Goal: Task Accomplishment & Management: Manage account settings

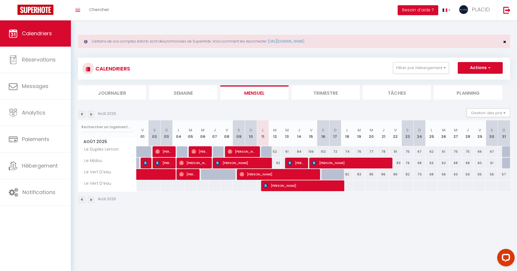
click at [504, 40] on span "×" at bounding box center [504, 41] width 3 height 7
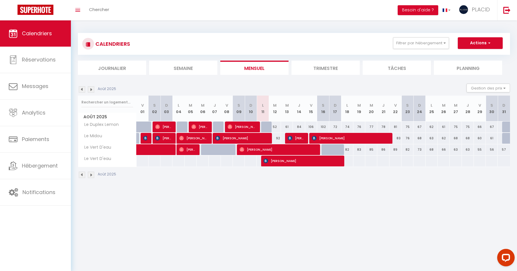
click at [493, 41] on button "Actions" at bounding box center [479, 43] width 45 height 12
click at [428, 35] on div "CALENDRIERS Filtrer par hébergement midou SOUS-LOCATION MDM LA MIDOUZE Le Midou…" at bounding box center [294, 44] width 432 height 22
click at [428, 39] on button "Filtrer par hébergement" at bounding box center [421, 43] width 56 height 12
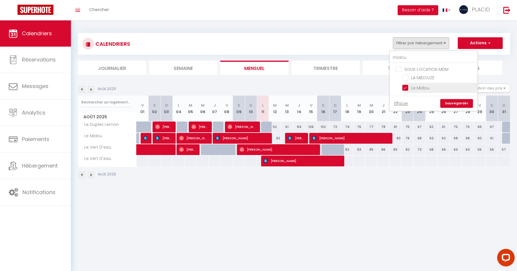
click at [406, 88] on input "Le Midou" at bounding box center [438, 88] width 73 height 6
checkbox input "false"
click at [404, 103] on link "Effacer" at bounding box center [401, 103] width 14 height 6
checkbox input "false"
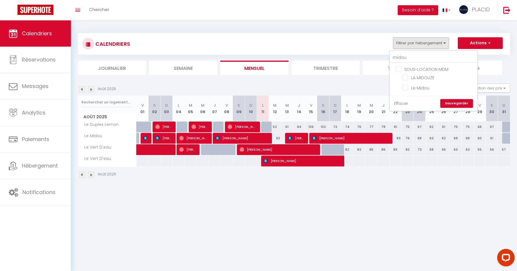
checkbox input "false"
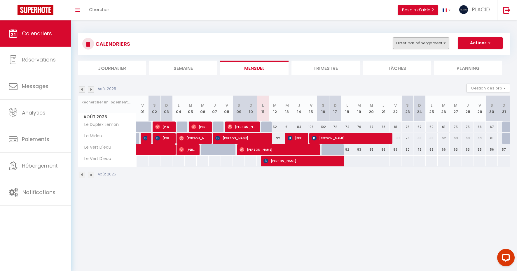
click at [442, 43] on button "Filtrer par hébergement" at bounding box center [421, 43] width 56 height 12
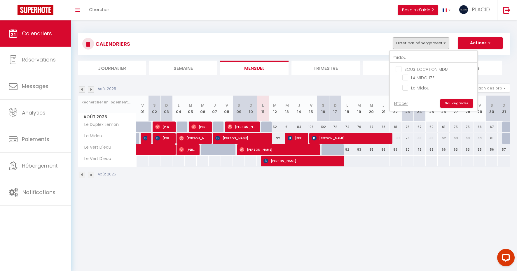
click at [448, 101] on link "Sauvegarder" at bounding box center [456, 103] width 33 height 9
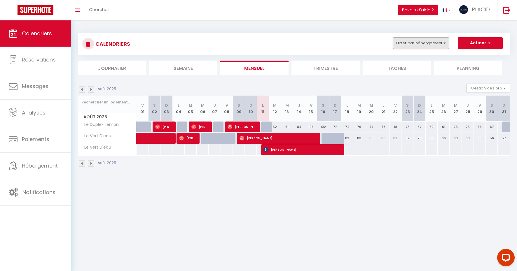
click at [438, 43] on button "Filtrer par hébergement" at bounding box center [421, 43] width 56 height 12
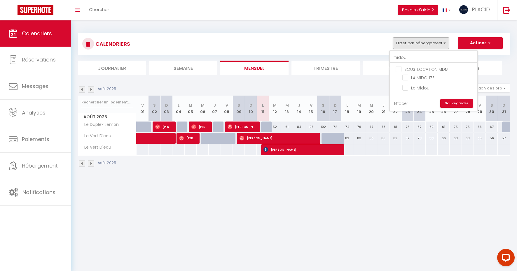
click at [399, 103] on link "Effacer" at bounding box center [401, 103] width 14 height 6
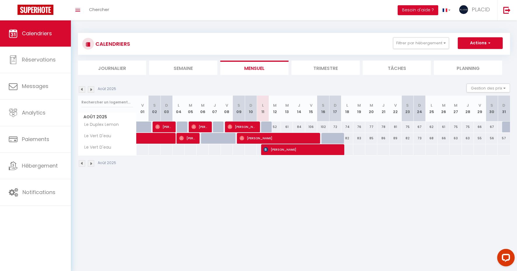
click at [382, 182] on body "Questions et aide sur la MIGRATION - [GEOGRAPHIC_DATA] ouverte de 13 à 14h puis…" at bounding box center [258, 155] width 517 height 271
